Goal: Find contact information: Obtain details needed to contact an individual or organization

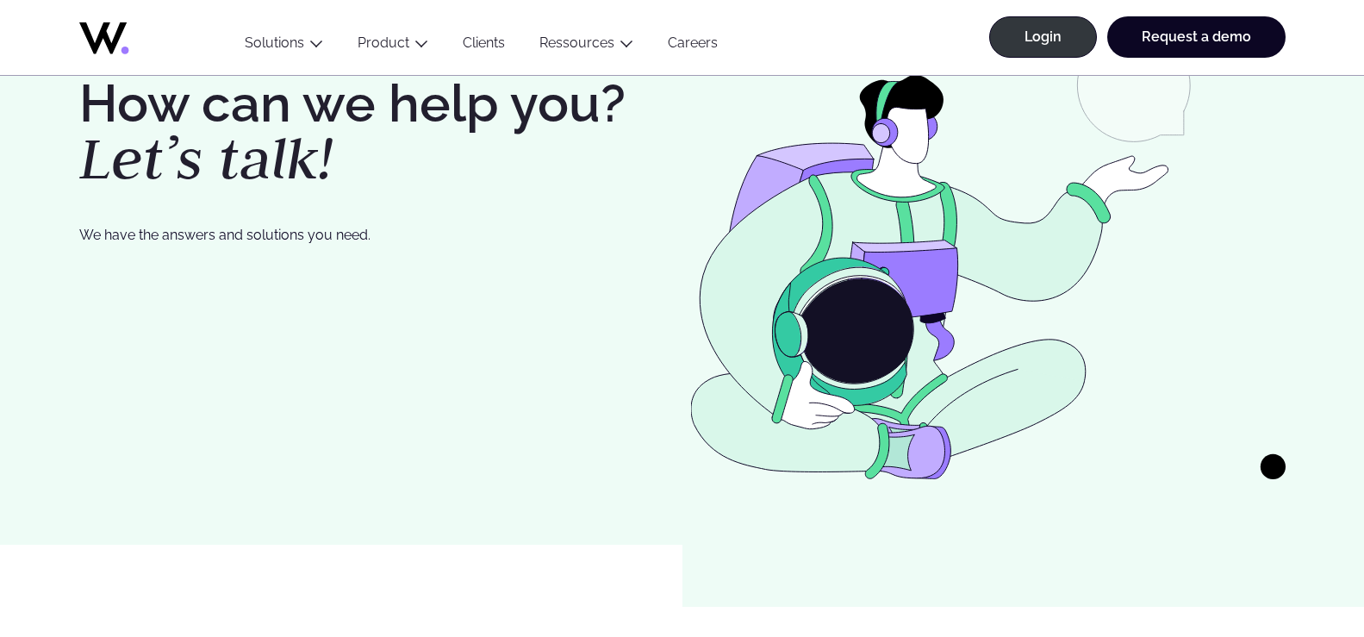
scroll to position [2290, 0]
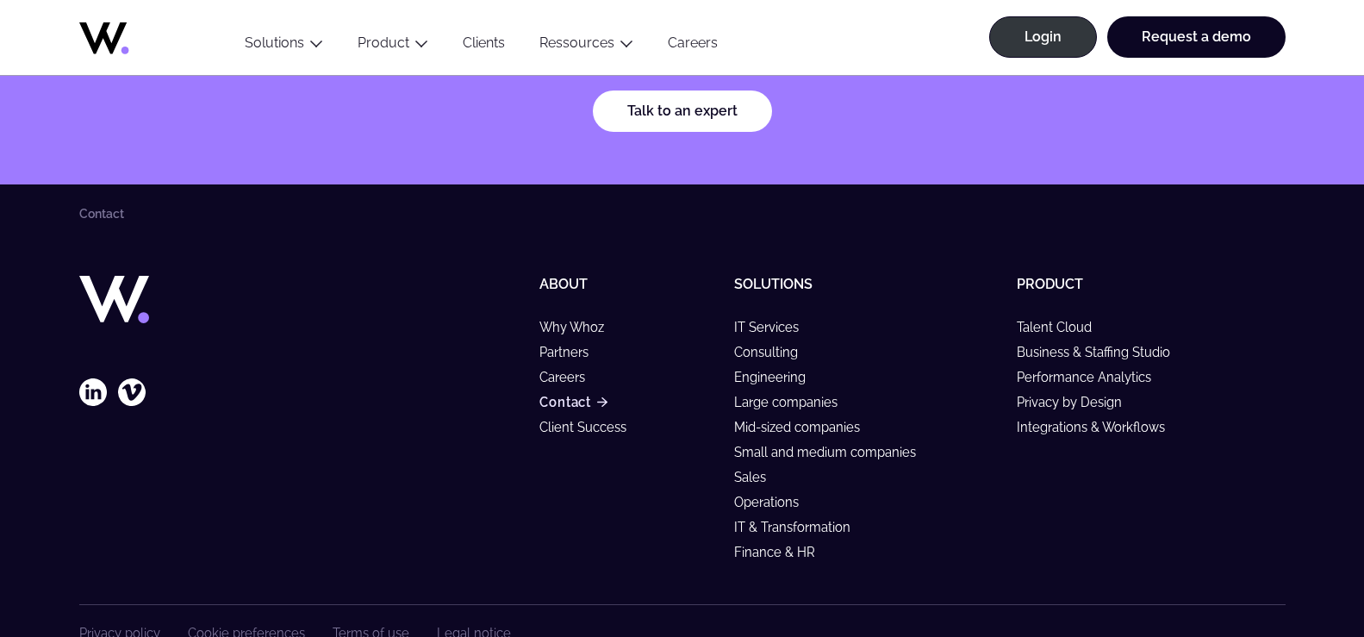
click at [569, 395] on link "Contact" at bounding box center [572, 402] width 67 height 15
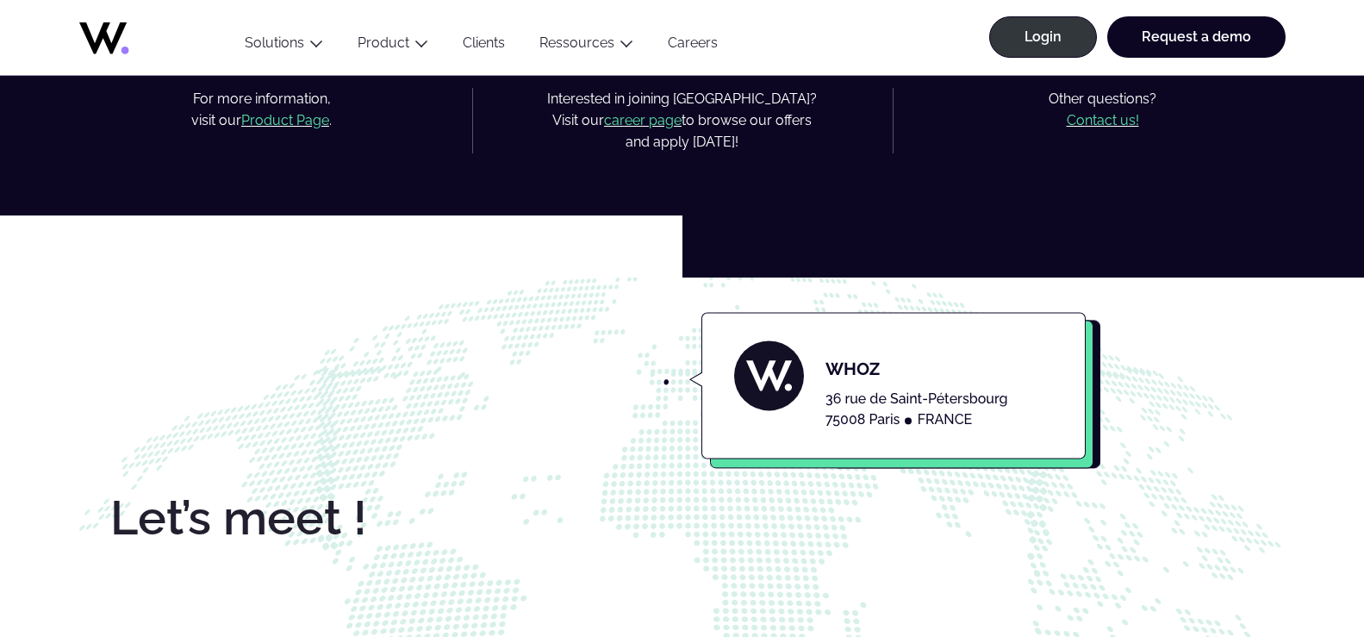
click at [1095, 123] on mark "Contact us!" at bounding box center [1103, 120] width 72 height 16
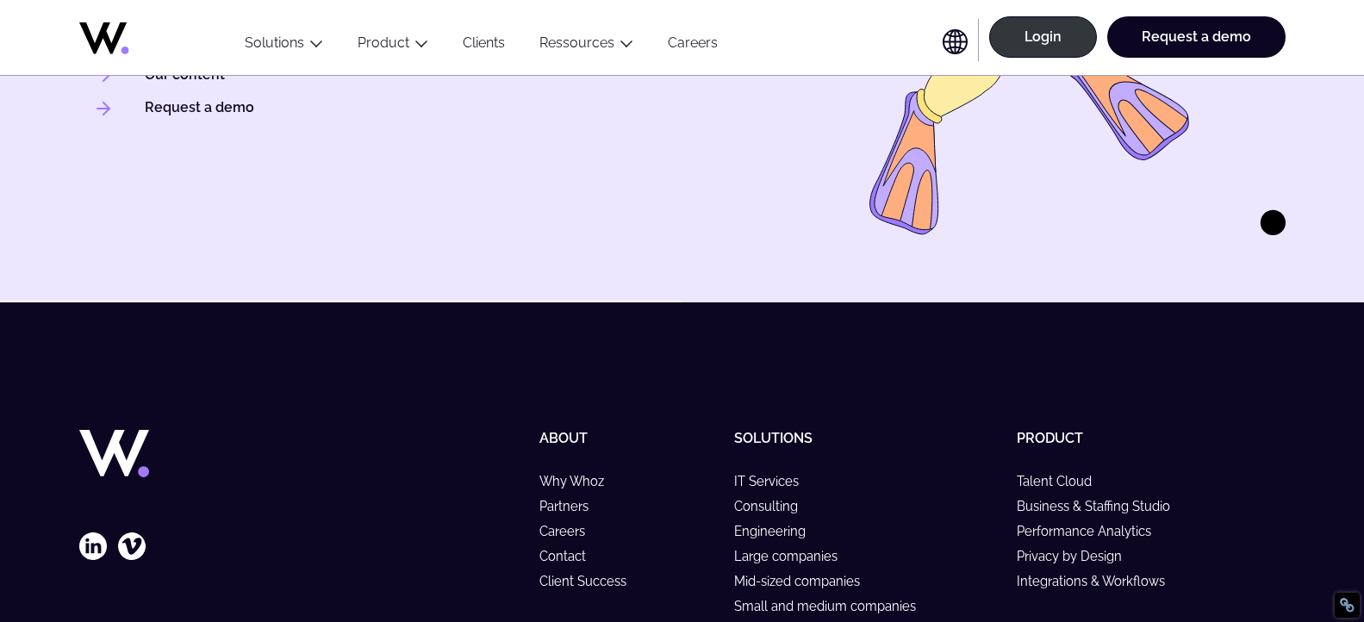
scroll to position [663, 0]
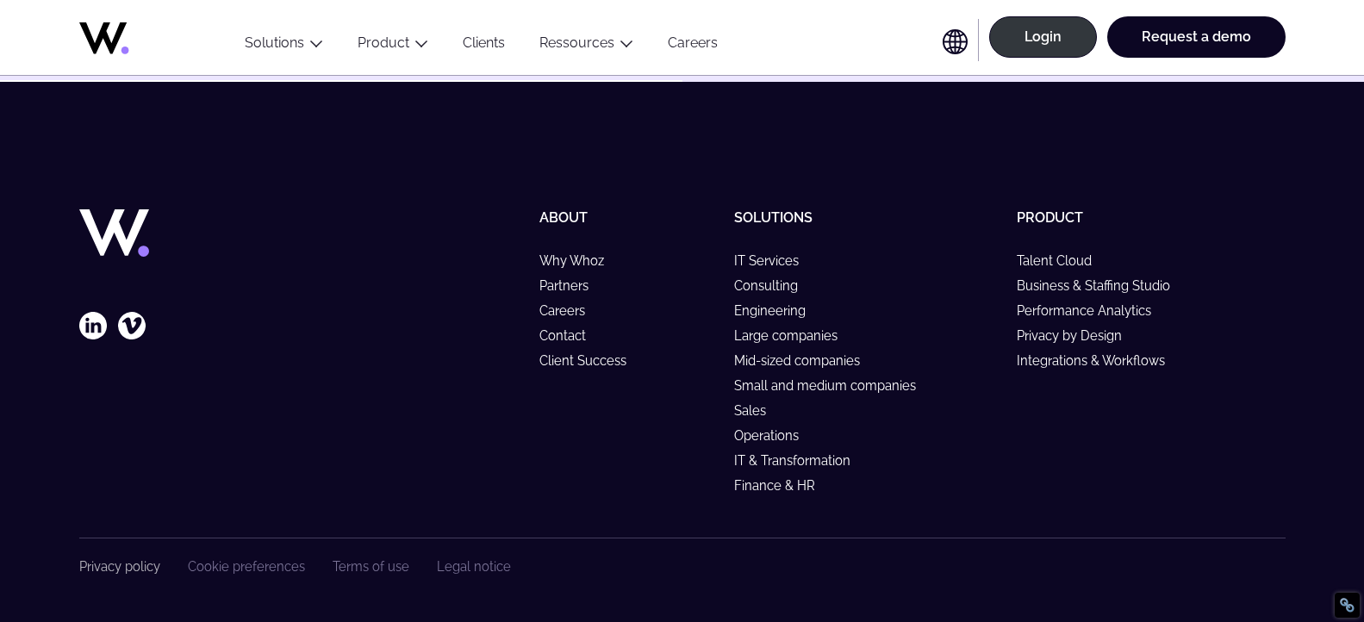
click at [128, 569] on link "Privacy policy" at bounding box center [119, 566] width 81 height 15
